Goal: Contribute content: Add original content to the website for others to see

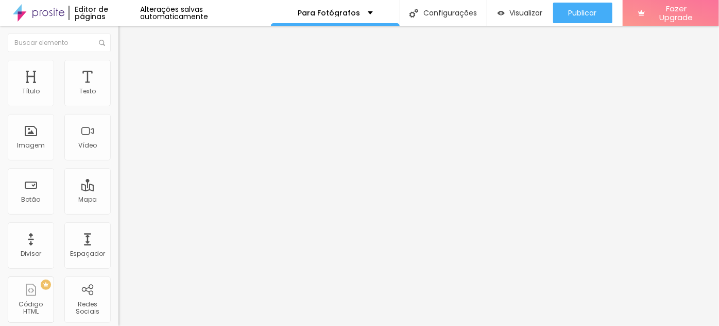
click at [118, 152] on button "button" at bounding box center [125, 147] width 14 height 11
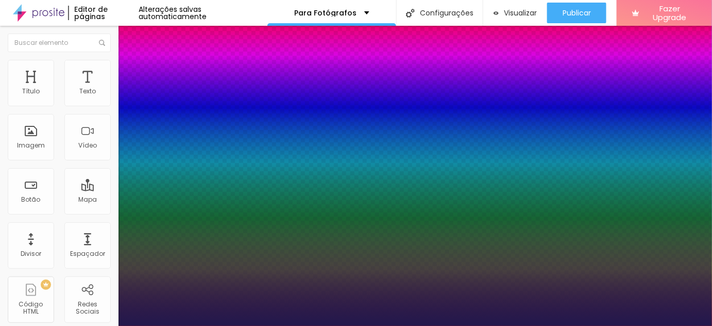
type input "1"
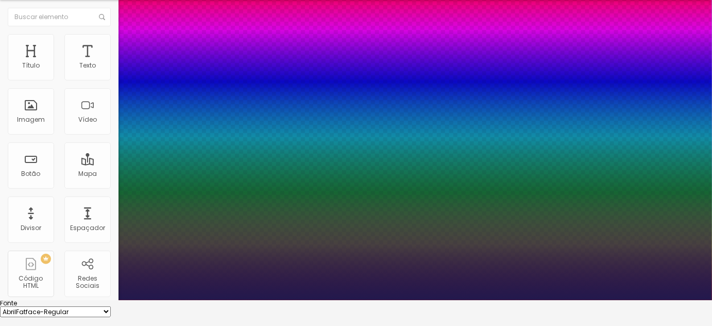
scroll to position [93, 0]
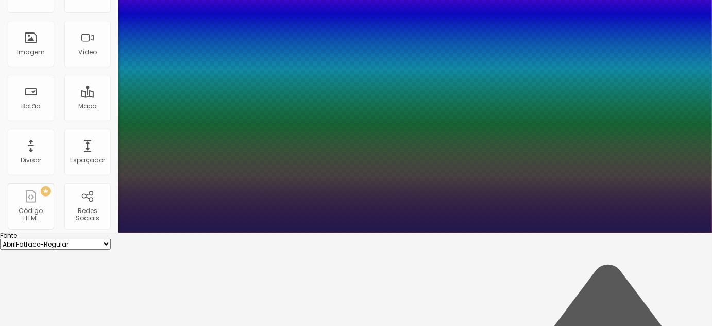
click at [111, 239] on select "AbrilFatface-Regular Actor-Regular Alegreya AlegreyaBlack [PERSON_NAME] Allan-R…" at bounding box center [55, 244] width 111 height 11
select select "OpenSans"
click at [110, 239] on select "AbrilFatface-Regular Actor-Regular Alegreya AlegreyaBlack [PERSON_NAME] Allan-R…" at bounding box center [55, 244] width 111 height 11
type input "1"
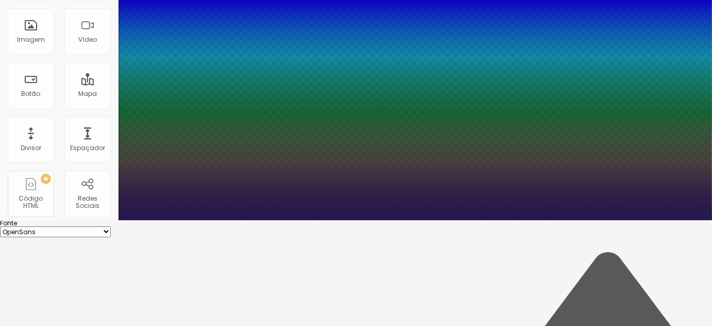
scroll to position [59, 0]
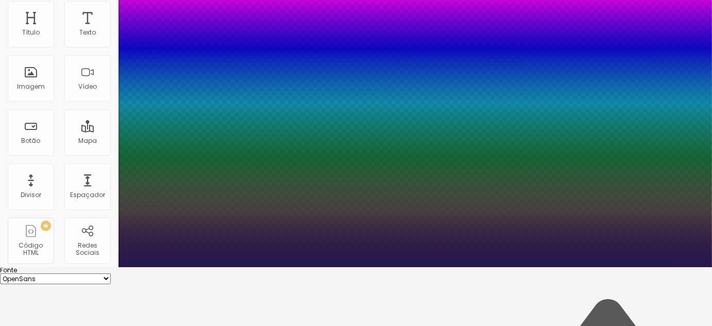
click at [302, 267] on div at bounding box center [356, 267] width 712 height 0
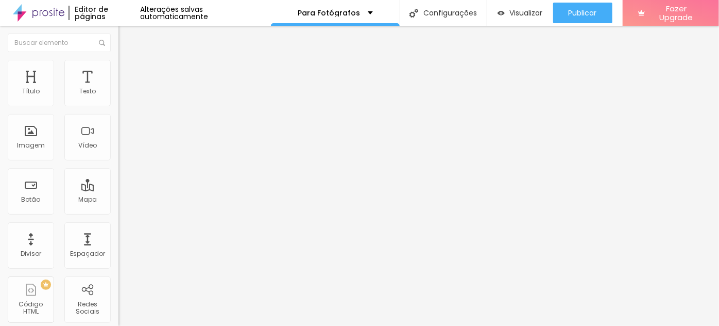
click at [123, 149] on icon "button" at bounding box center [126, 146] width 6 height 6
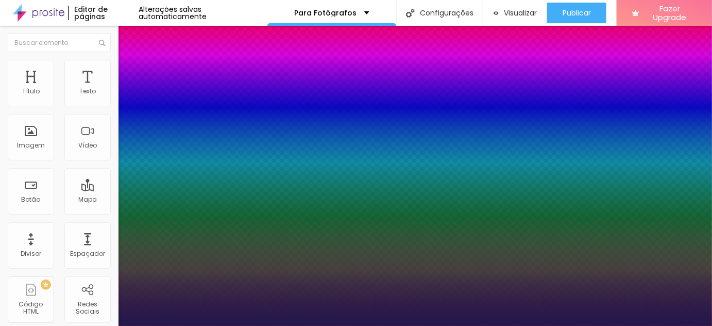
type input "1"
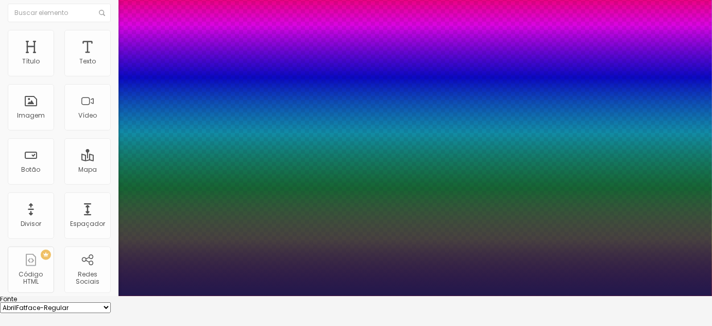
scroll to position [46, 0]
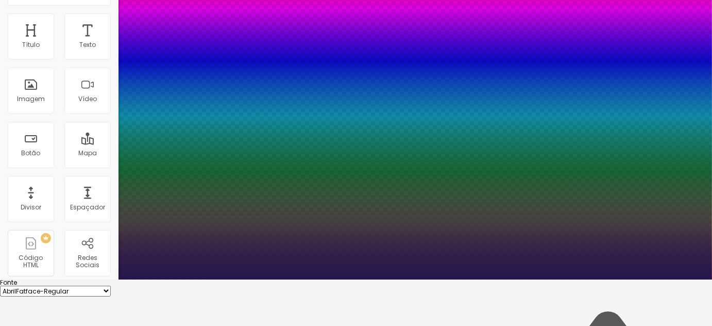
type input "15"
type input "1"
type input "16"
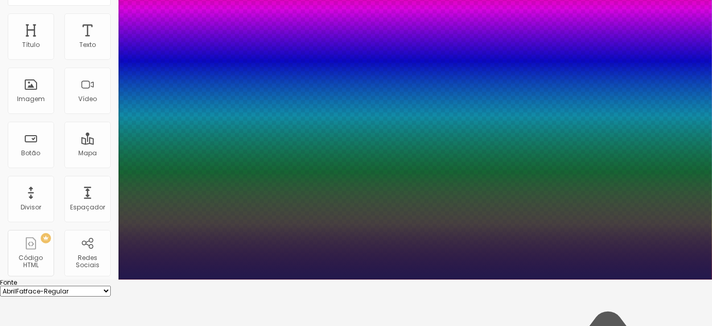
type input "1"
type input "17"
type input "1"
type input "19"
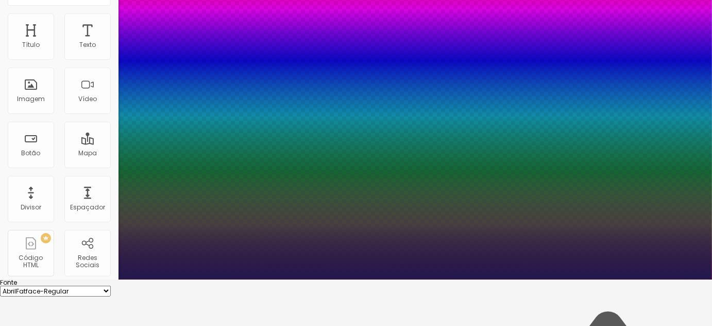
type input "19"
type input "1"
type input "20"
type input "1"
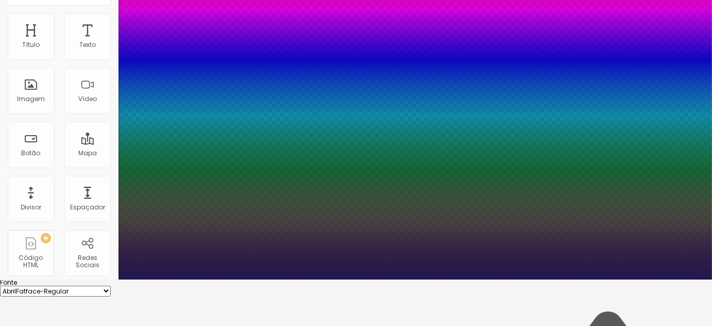
type input "21"
type input "1"
type input "21"
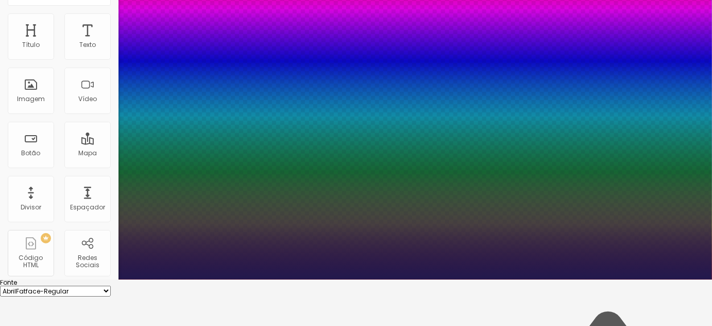
type input "1"
type input "8"
type input "2"
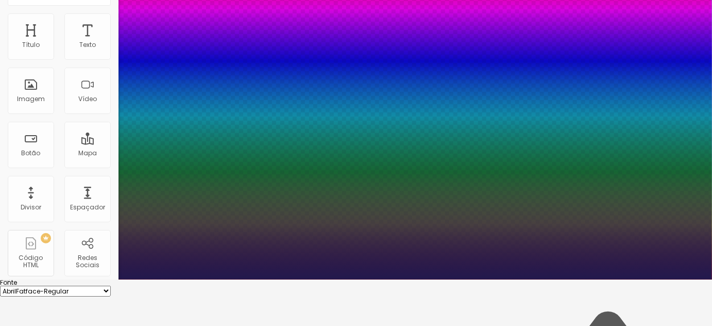
type input "1"
type input "20"
type input "1"
type input "20"
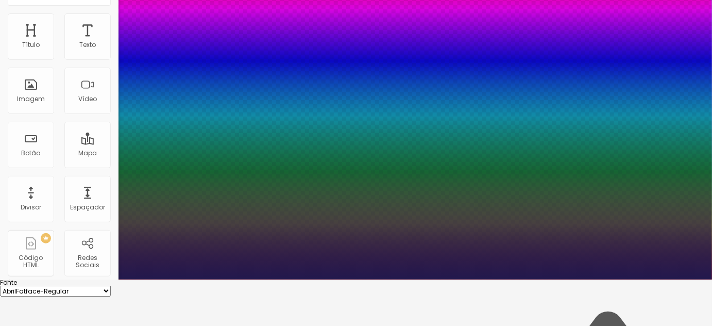
click at [490, 279] on div at bounding box center [356, 279] width 712 height 0
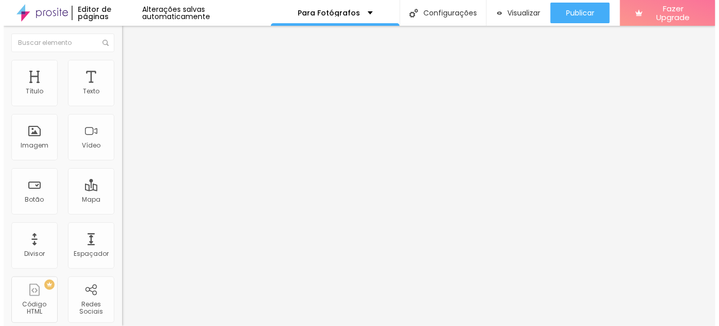
scroll to position [0, 0]
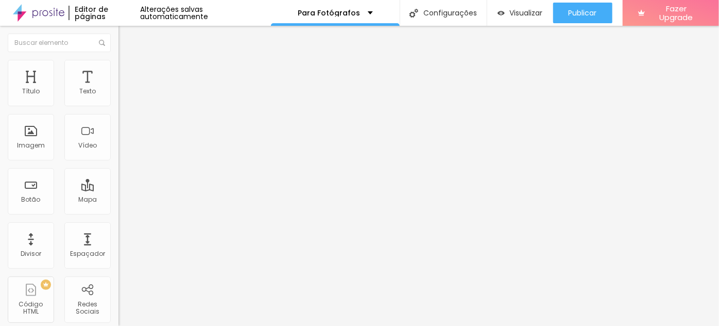
click at [118, 40] on button "Editar Título" at bounding box center [177, 38] width 118 height 24
click at [44, 191] on div "Botão" at bounding box center [31, 191] width 46 height 46
click at [118, 97] on input "Click me" at bounding box center [180, 92] width 124 height 10
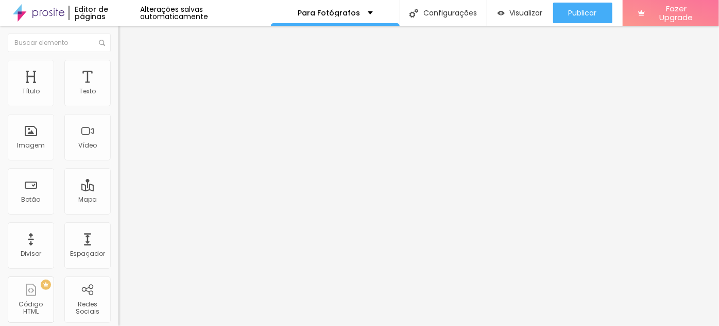
type input "QUERO ENTRAR NO GRUPO VIP"
click at [118, 212] on input "https://" at bounding box center [180, 207] width 124 height 10
paste input "[DOMAIN_NAME][URL]"
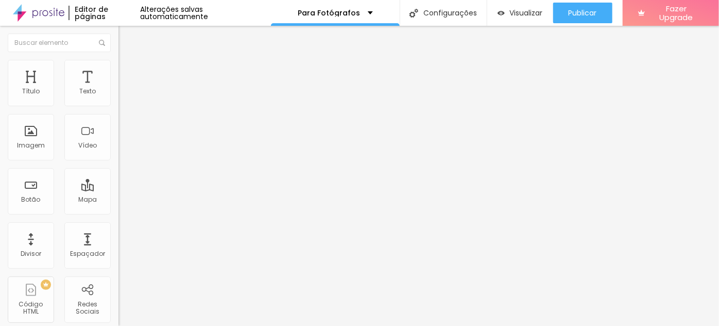
scroll to position [0, 585]
type input "[URL][DOMAIN_NAME]"
click at [128, 71] on span "Estilo" at bounding box center [136, 66] width 16 height 9
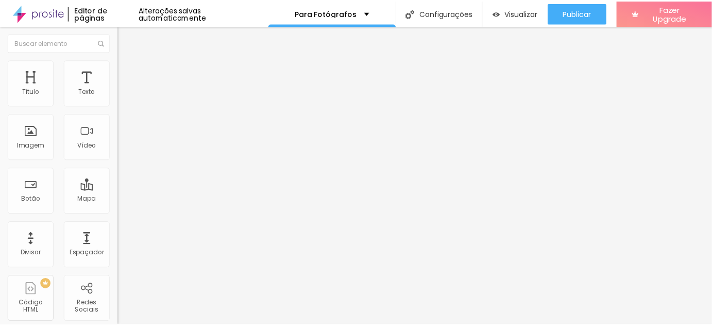
scroll to position [0, 0]
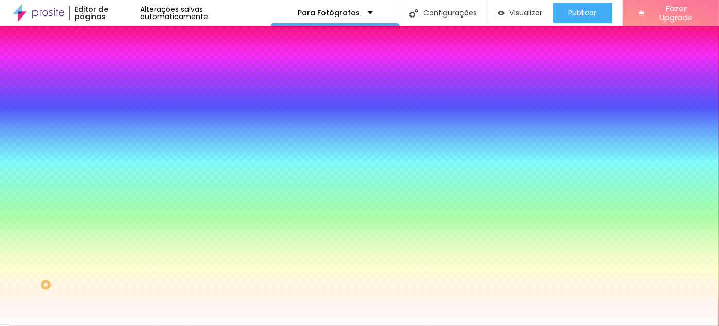
click at [118, 126] on button "button" at bounding box center [125, 131] width 14 height 11
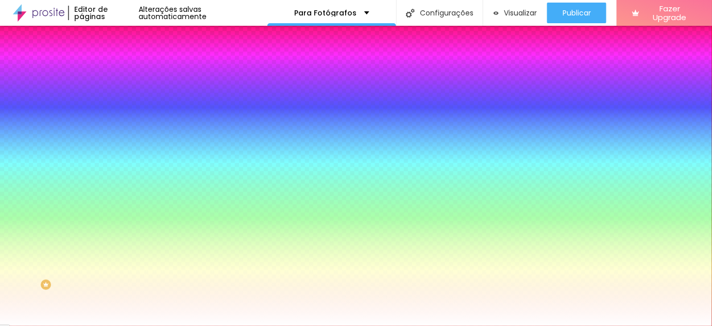
select select "OpenSans"
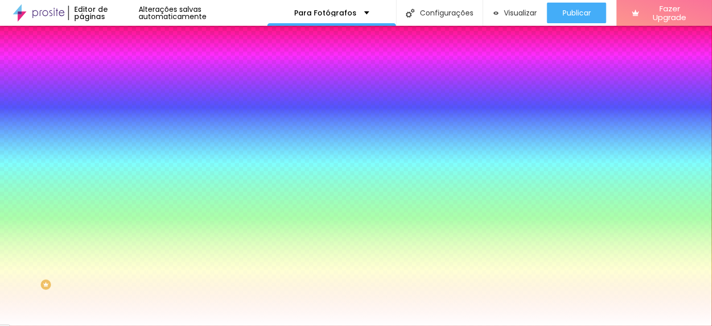
type input "8"
type input "1"
type input "14"
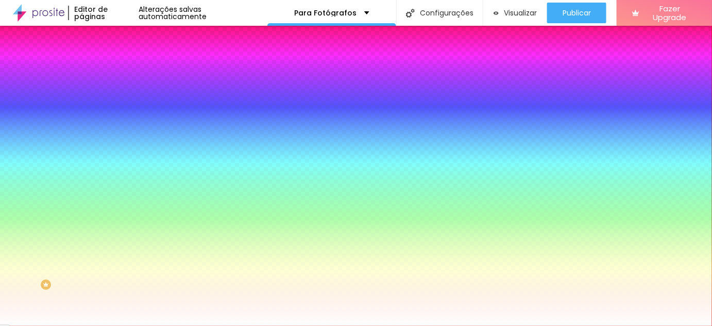
type input "8"
type input "1"
type input "12"
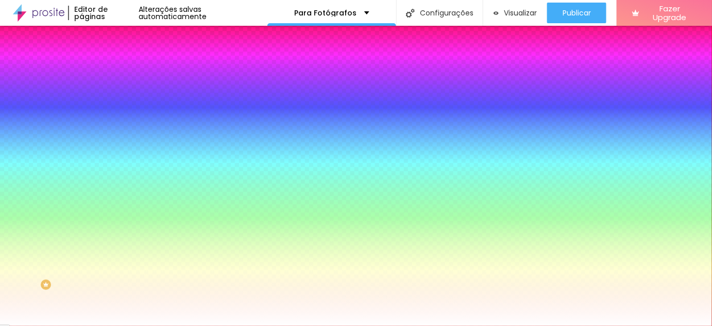
type input "12"
drag, startPoint x: 43, startPoint y: 307, endPoint x: 42, endPoint y: 285, distance: 21.1
click at [42, 325] on div at bounding box center [356, 326] width 712 height 0
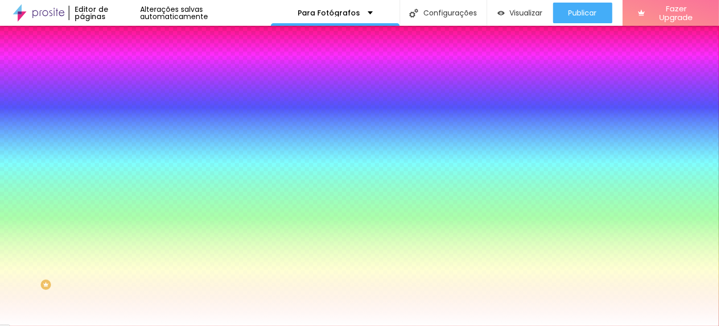
click at [118, 126] on button "button" at bounding box center [125, 131] width 14 height 11
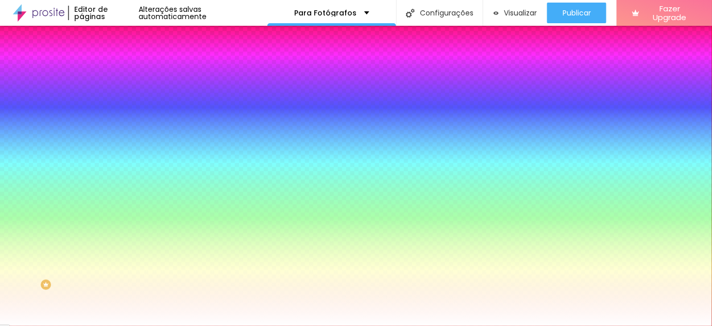
click at [67, 325] on div at bounding box center [356, 326] width 712 height 0
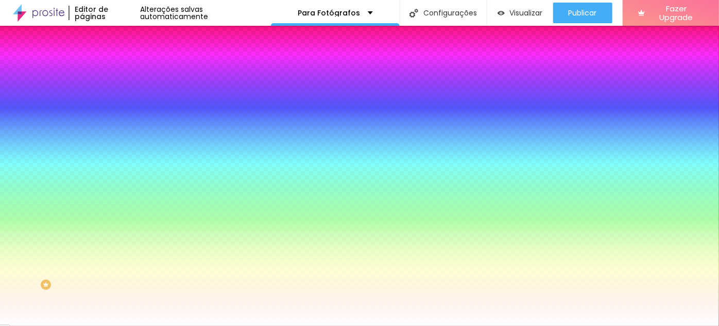
click at [118, 59] on img at bounding box center [122, 53] width 9 height 9
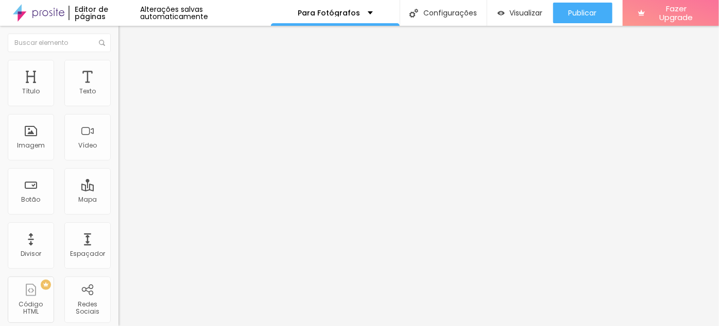
click at [128, 74] on span "Avançado" at bounding box center [145, 77] width 34 height 9
click at [118, 59] on img at bounding box center [122, 53] width 9 height 9
click at [118, 42] on button "Editar Título" at bounding box center [177, 38] width 118 height 24
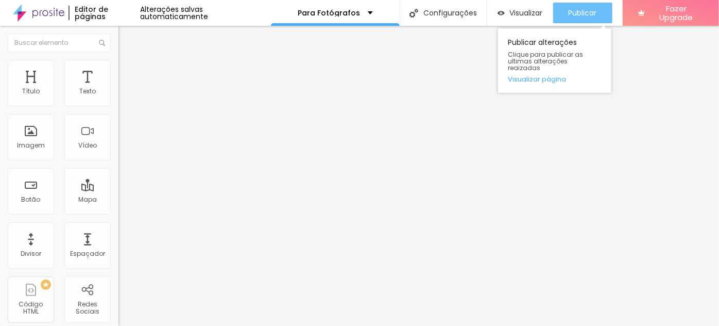
click at [588, 16] on span "Publicar" at bounding box center [583, 13] width 28 height 8
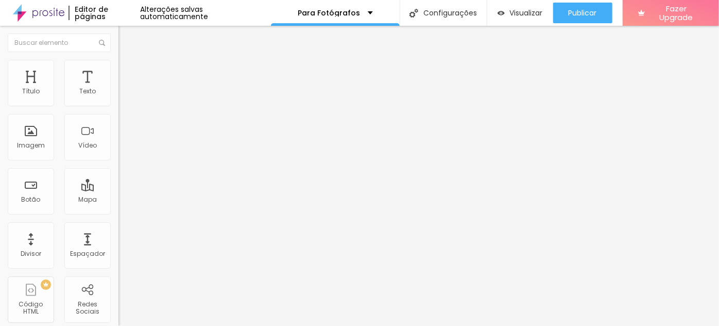
click at [123, 149] on icon "button" at bounding box center [126, 146] width 6 height 6
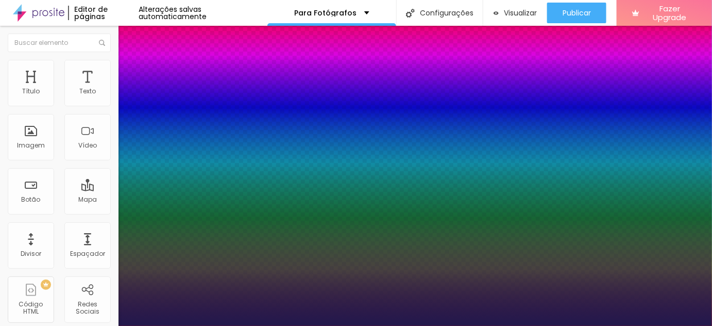
type input "1"
select select "LibreBaskerville"
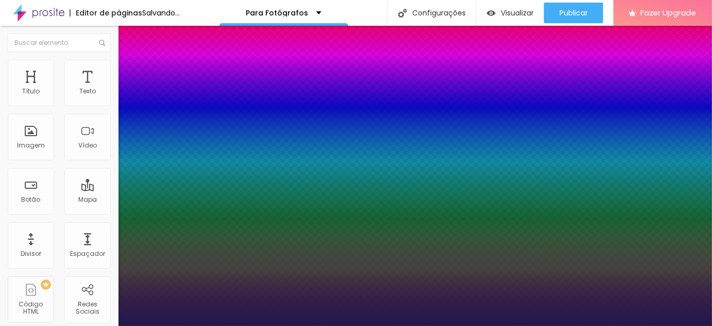
type input "1"
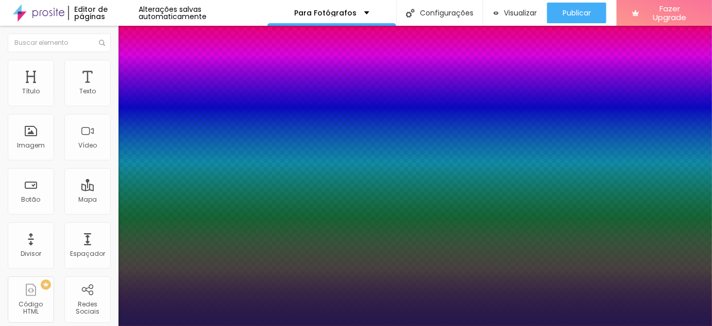
click at [368, 325] on div at bounding box center [356, 326] width 712 height 0
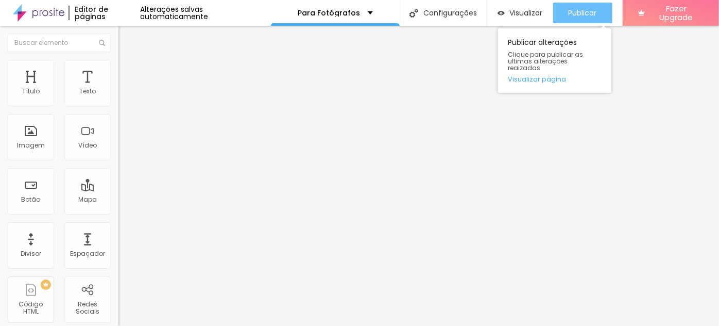
click at [600, 8] on button "Publicar" at bounding box center [582, 13] width 59 height 21
click at [580, 12] on span "Publicar" at bounding box center [583, 13] width 28 height 8
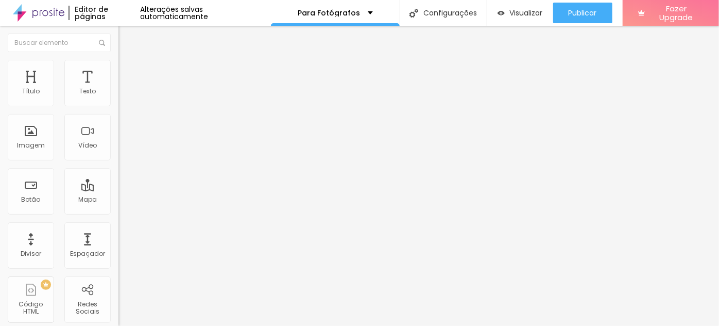
click at [123, 149] on icon "button" at bounding box center [126, 146] width 6 height 6
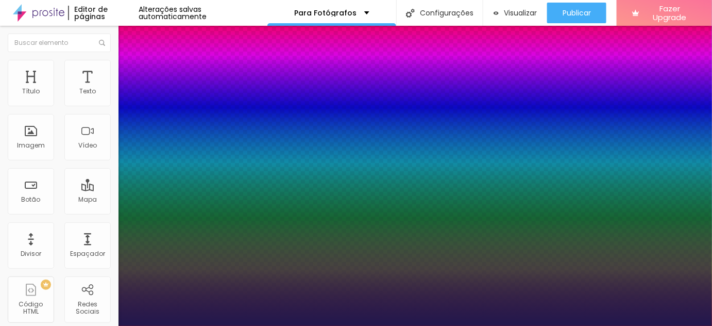
type input "1"
select select "LibreBaskerville"
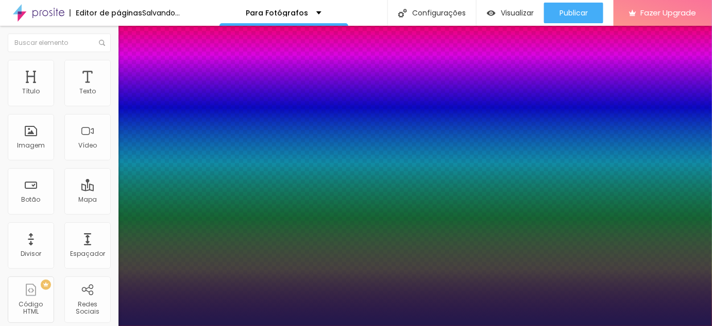
type input "1"
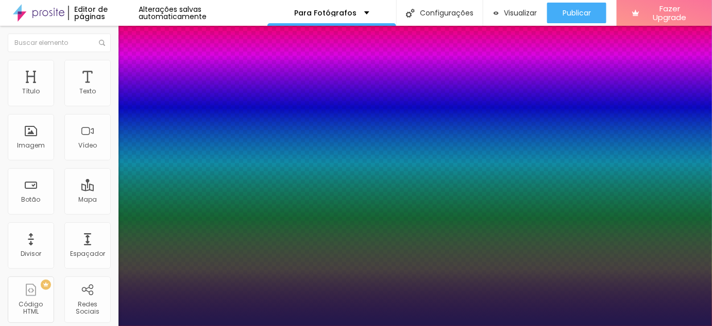
scroll to position [93, 0]
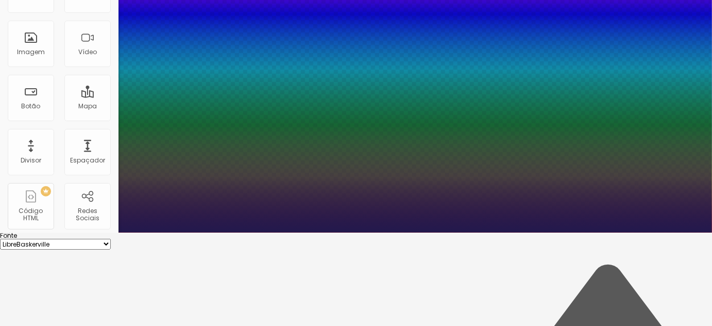
click at [377, 232] on div at bounding box center [356, 232] width 712 height 0
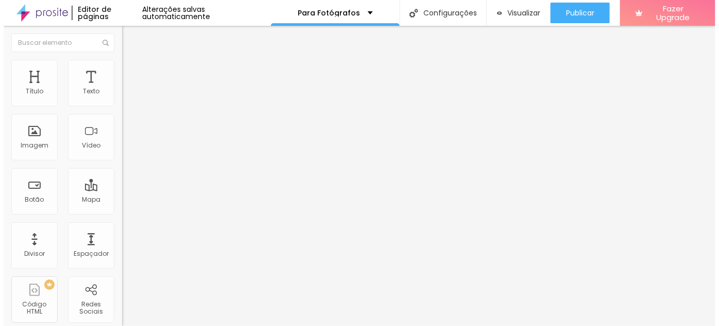
scroll to position [0, 0]
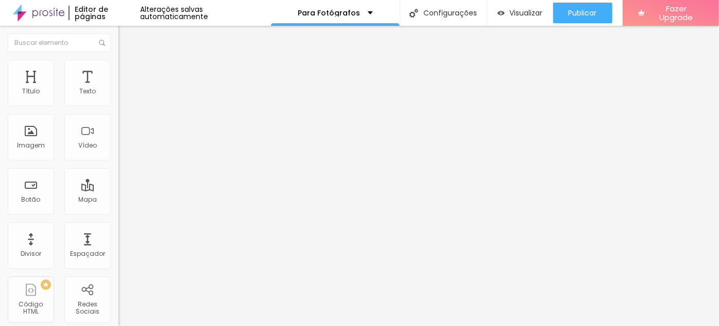
click at [123, 96] on icon "button" at bounding box center [126, 93] width 6 height 6
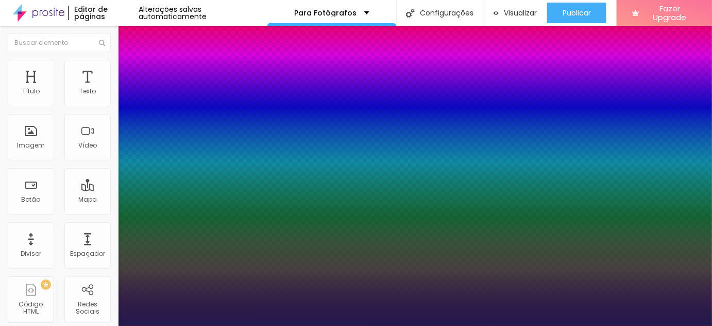
type input "1"
select select "LibreBaskerville"
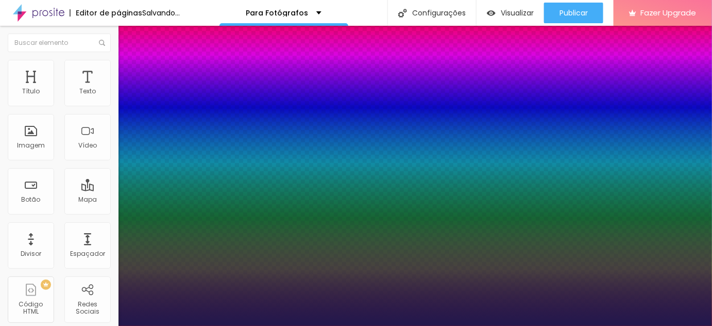
type input "1"
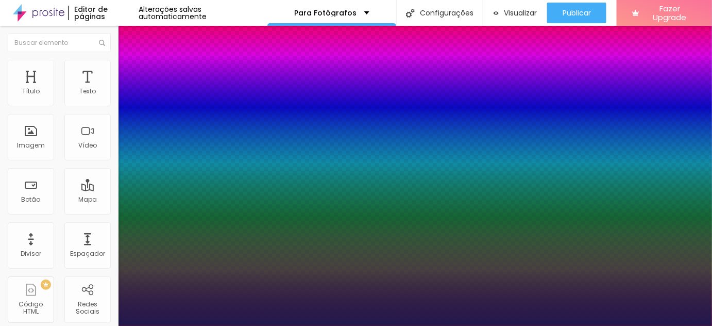
click at [314, 325] on div at bounding box center [356, 326] width 712 height 0
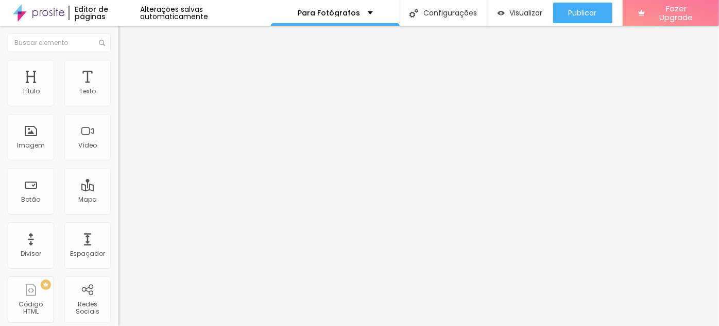
click at [123, 96] on icon "button" at bounding box center [126, 93] width 6 height 6
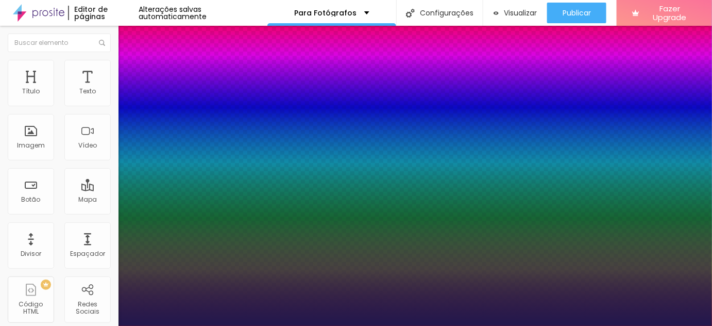
type input "1"
select select "OpenSans"
type input "1"
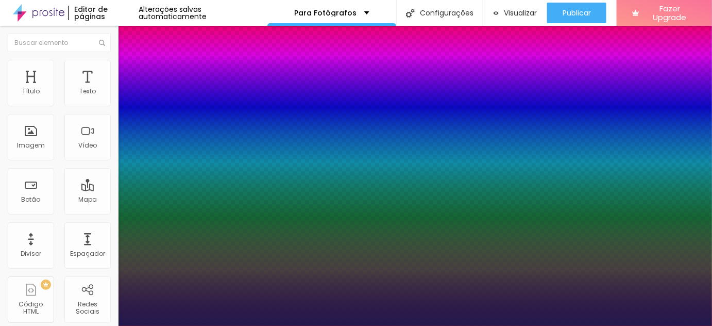
click at [310, 325] on div at bounding box center [356, 326] width 712 height 0
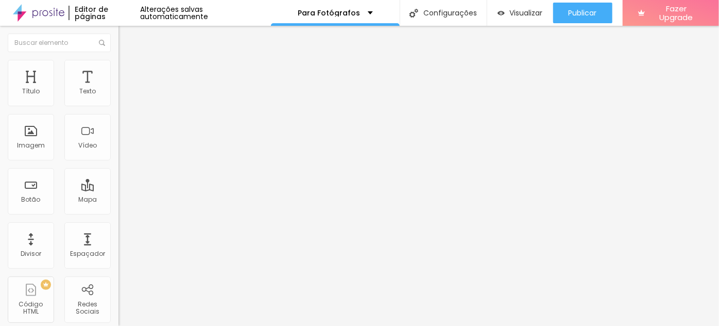
click at [123, 96] on icon "button" at bounding box center [126, 93] width 6 height 6
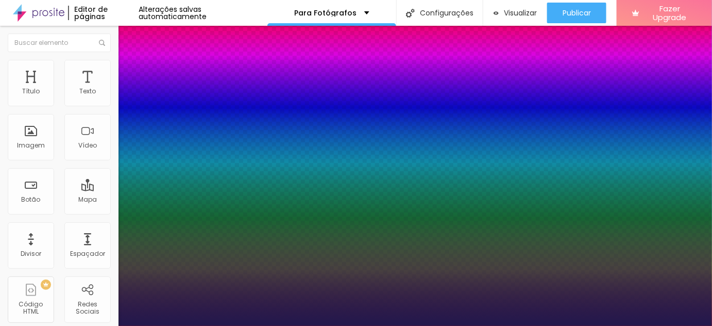
type input "1"
select select "OpenSans"
type input "1"
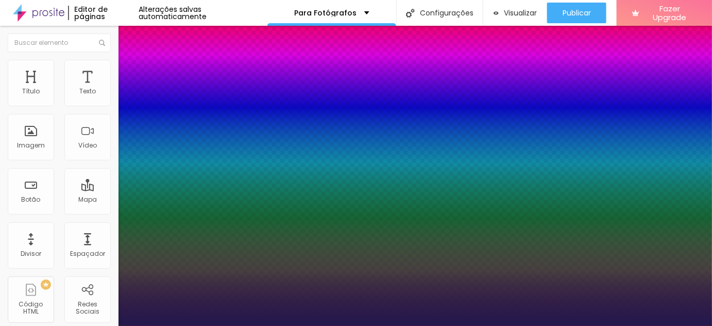
click at [322, 325] on div at bounding box center [356, 326] width 712 height 0
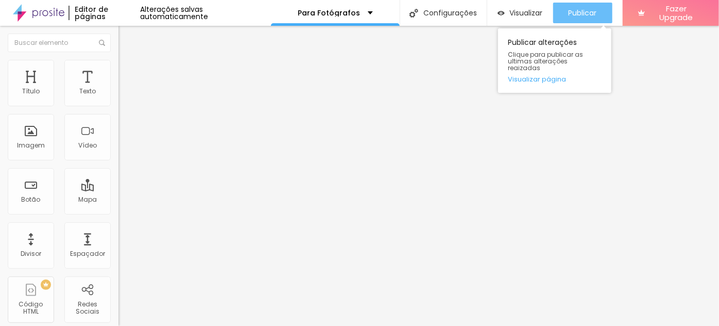
click at [585, 18] on div "Publicar" at bounding box center [583, 13] width 28 height 21
